Goal: Communication & Community: Answer question/provide support

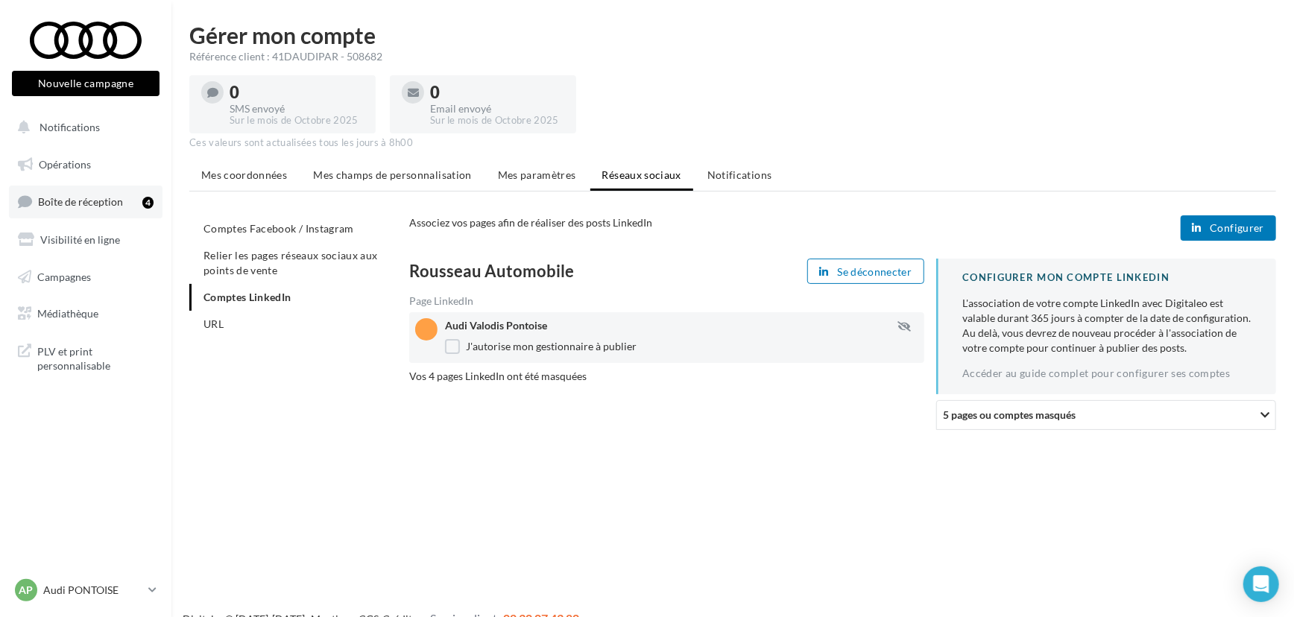
click at [124, 194] on link "Boîte de réception 4" at bounding box center [86, 202] width 154 height 32
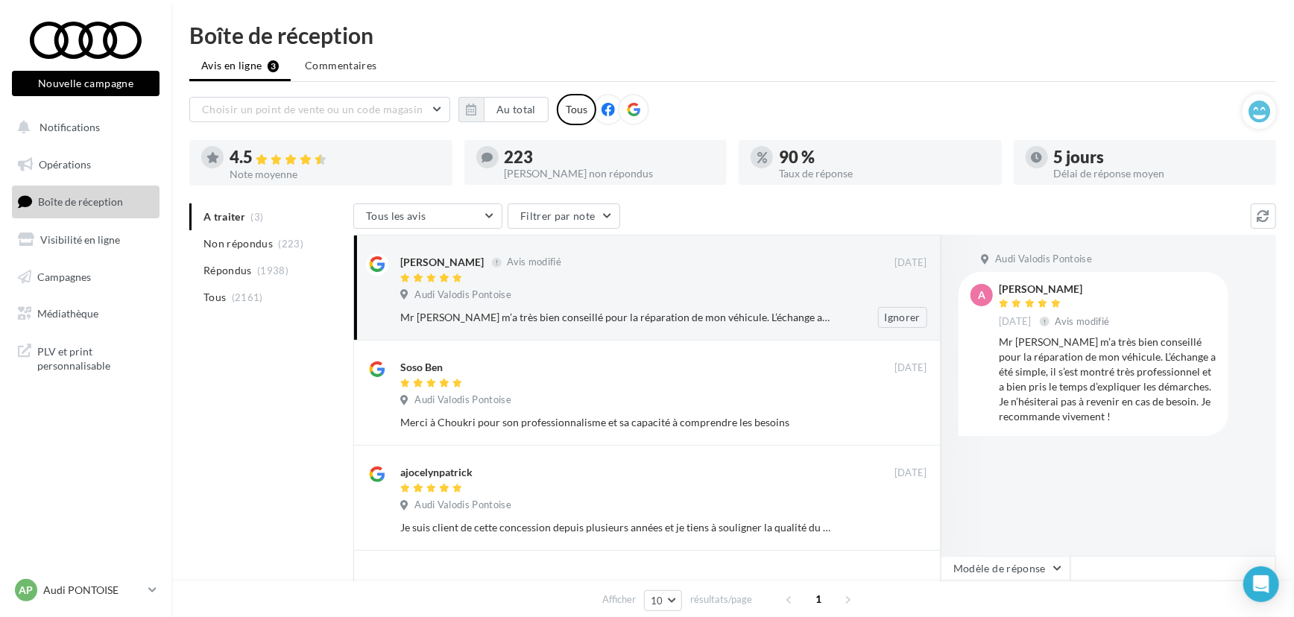
click at [498, 309] on div "Mr [PERSON_NAME] m’a très bien conseillé pour la réparation de mon véhicule. L’…" at bounding box center [669, 317] width 539 height 21
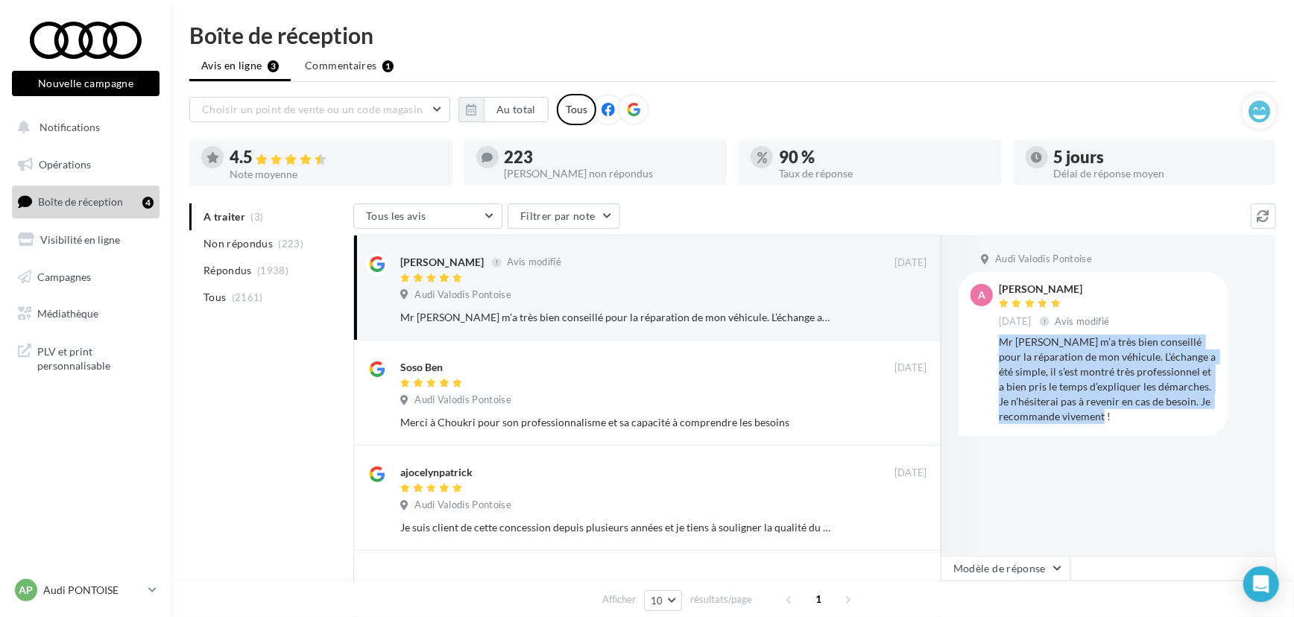
drag, startPoint x: 996, startPoint y: 338, endPoint x: 1113, endPoint y: 421, distance: 143.3
click at [1113, 421] on div "A [PERSON_NAME] [DATE] Avis modifié Mr [PERSON_NAME] m’a très bien conseillé po…" at bounding box center [1093, 353] width 246 height 139
copy div "Mr [PERSON_NAME] m’a très bien conseillé pour la réparation de mon véhicule. L’…"
